Goal: Information Seeking & Learning: Find specific fact

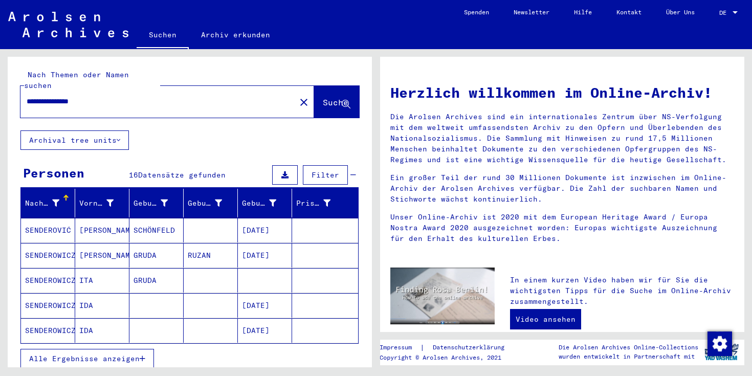
click at [144, 355] on icon "button" at bounding box center [143, 358] width 6 height 7
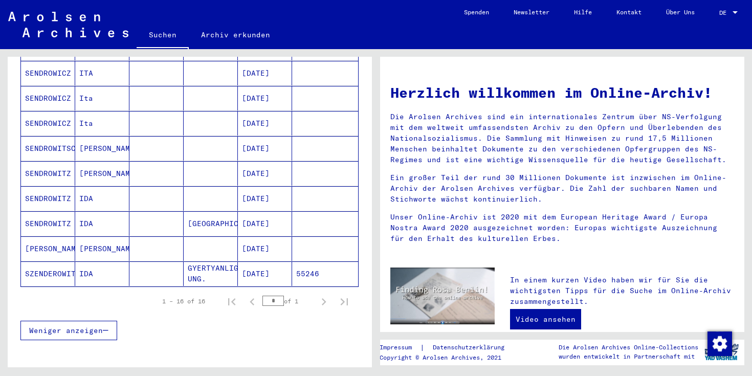
scroll to position [333, 0]
click at [105, 261] on mat-cell "IDA" at bounding box center [102, 273] width 54 height 25
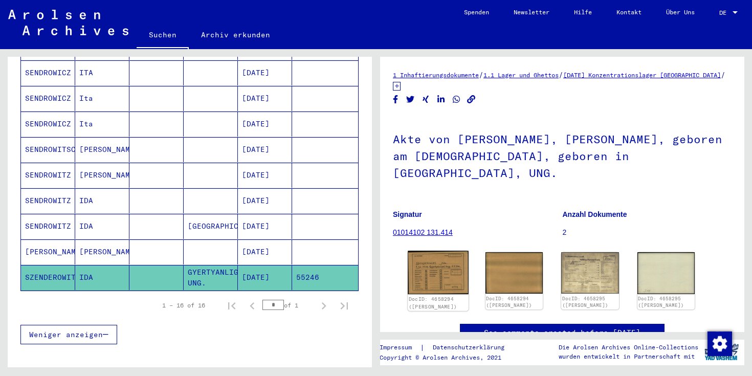
click at [422, 255] on img at bounding box center [438, 273] width 60 height 44
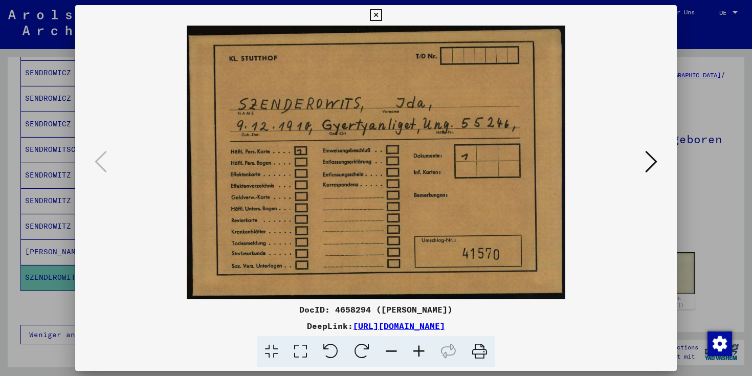
click at [645, 159] on icon at bounding box center [651, 161] width 12 height 25
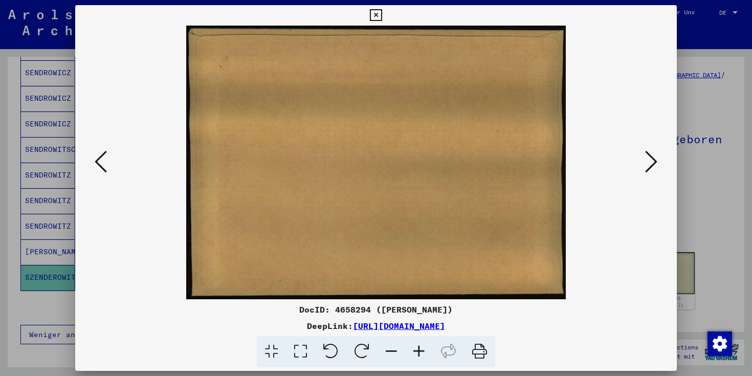
click at [645, 159] on icon at bounding box center [651, 161] width 12 height 25
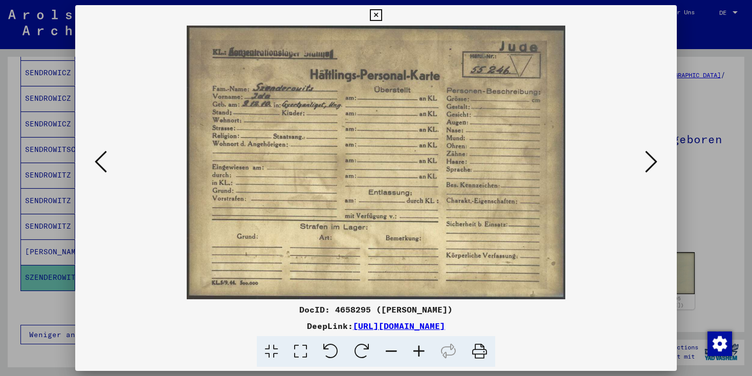
click at [693, 182] on div at bounding box center [376, 188] width 752 height 376
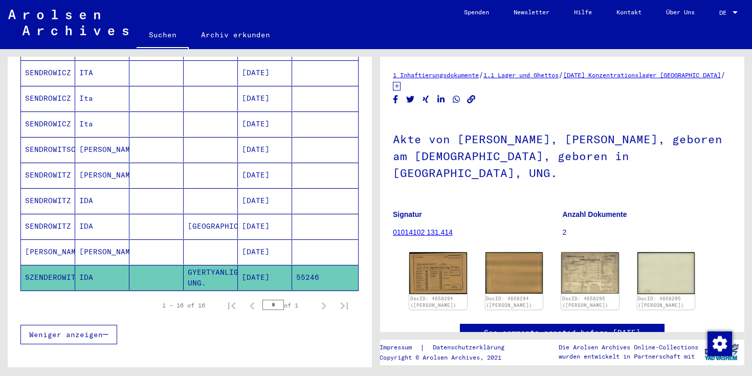
click at [570, 248] on div "DocID: 4658294 ([PERSON_NAME]) DocID: 4658294 ([PERSON_NAME]) DocID: 4658295 ([…" at bounding box center [562, 281] width 314 height 66
click at [571, 251] on img at bounding box center [590, 273] width 60 height 44
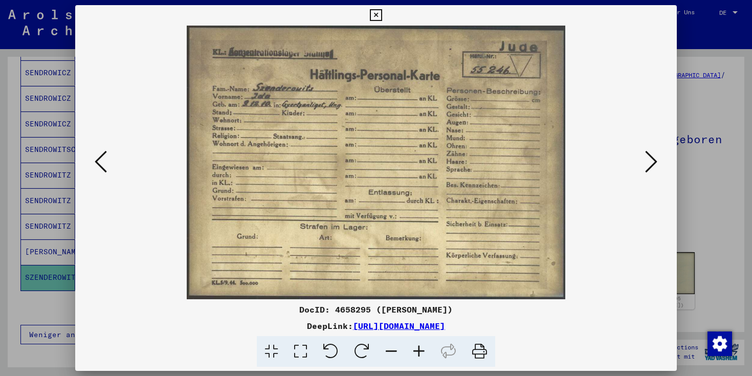
click at [675, 198] on div at bounding box center [376, 163] width 602 height 274
click at [380, 10] on icon at bounding box center [376, 15] width 12 height 12
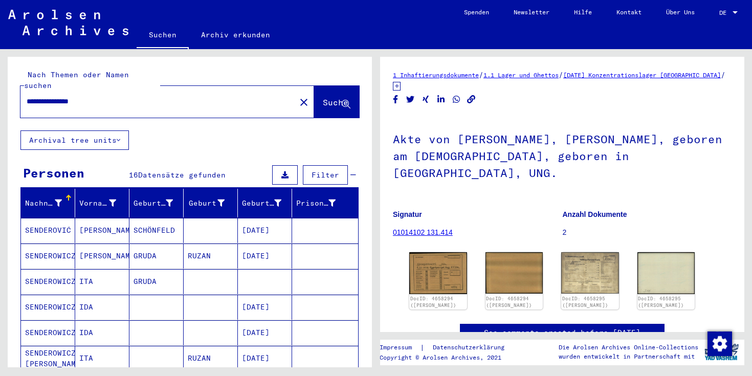
click at [41, 96] on input "**********" at bounding box center [158, 101] width 263 height 11
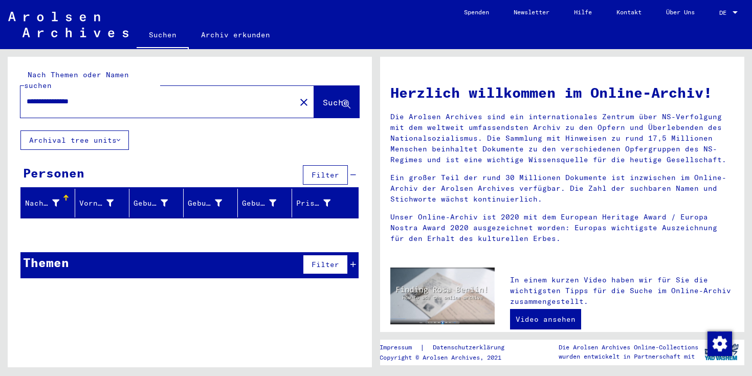
click at [35, 96] on input "**********" at bounding box center [155, 101] width 257 height 11
type input "**********"
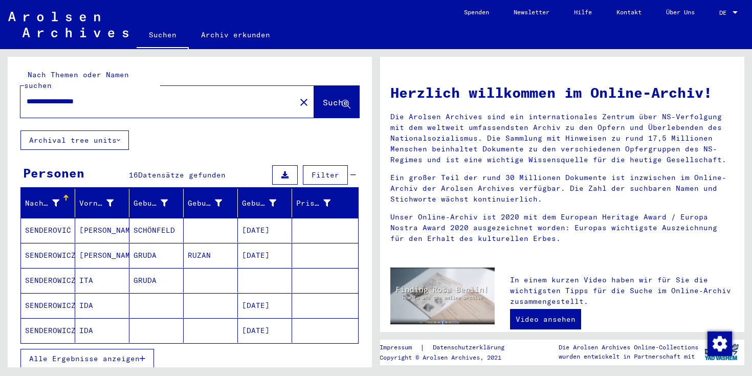
click at [139, 354] on span "Alle Ergebnisse anzeigen" at bounding box center [84, 358] width 111 height 9
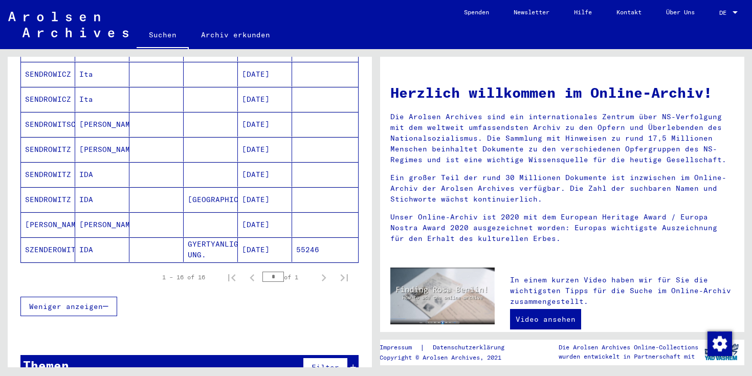
scroll to position [362, 0]
